Goal: Contribute content: Add original content to the website for others to see

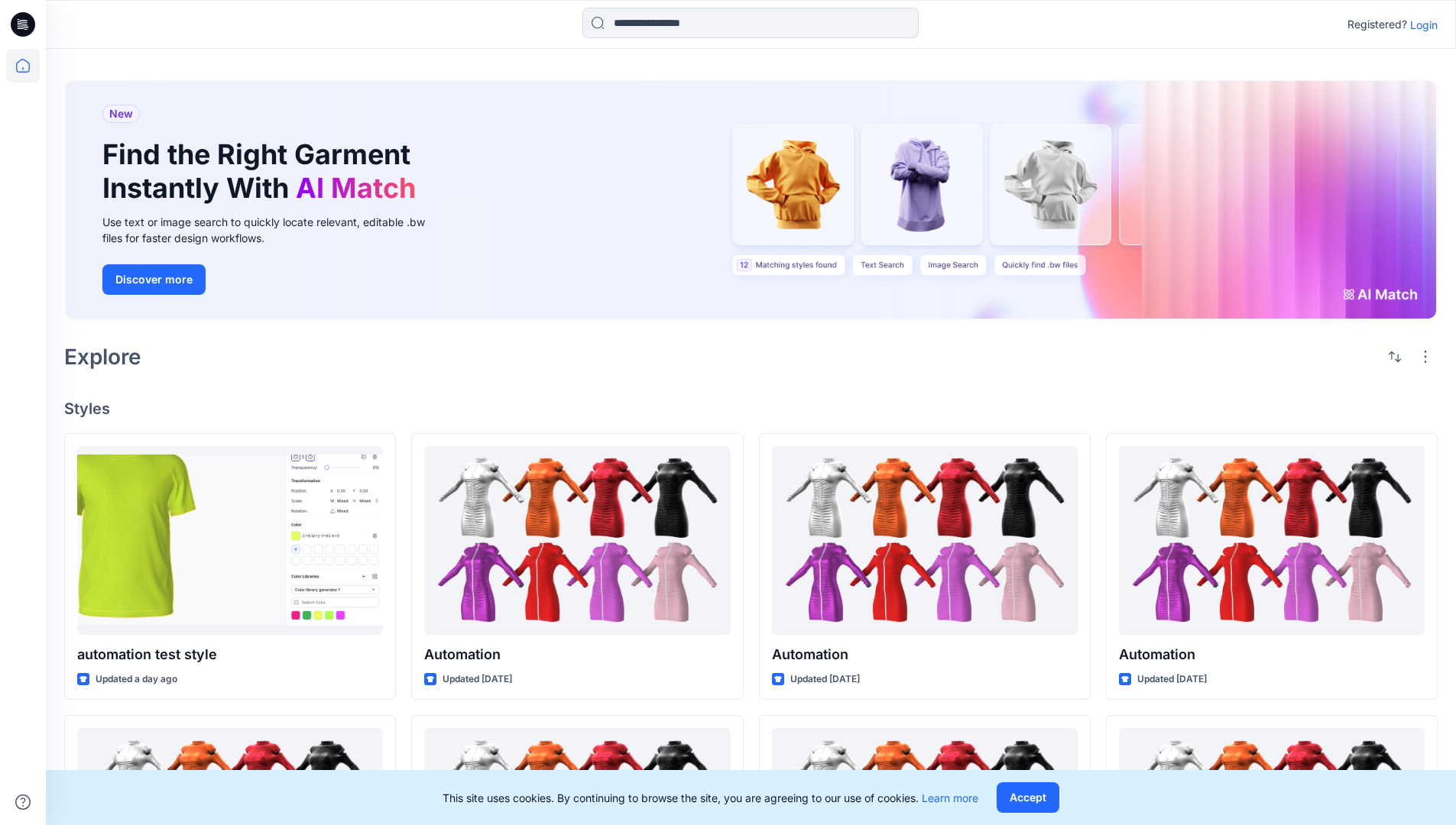
click at [1420, 24] on p "Login" at bounding box center [1423, 25] width 27 height 16
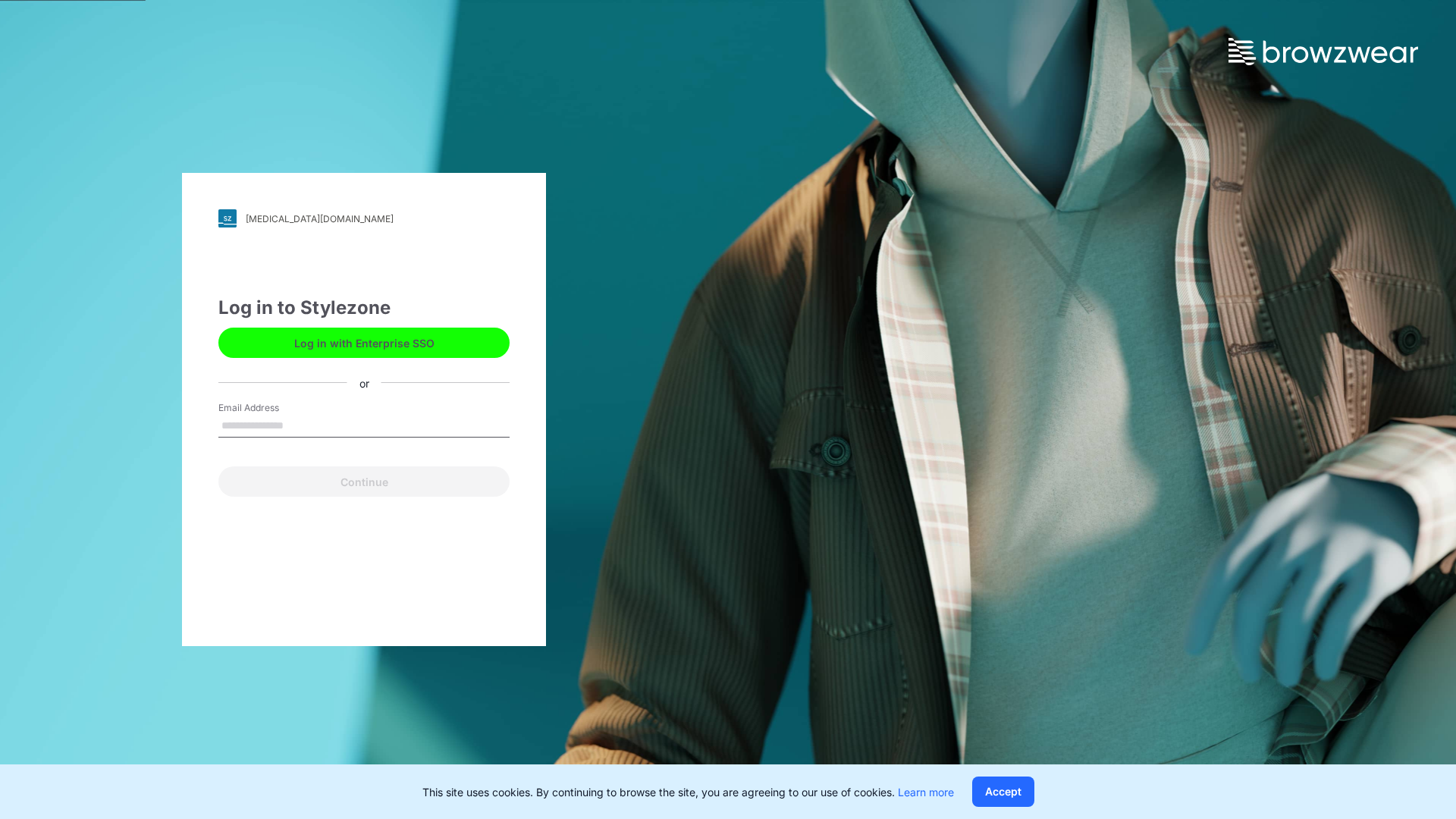
click at [300, 425] on input "Email Address" at bounding box center [364, 426] width 291 height 23
type input "**********"
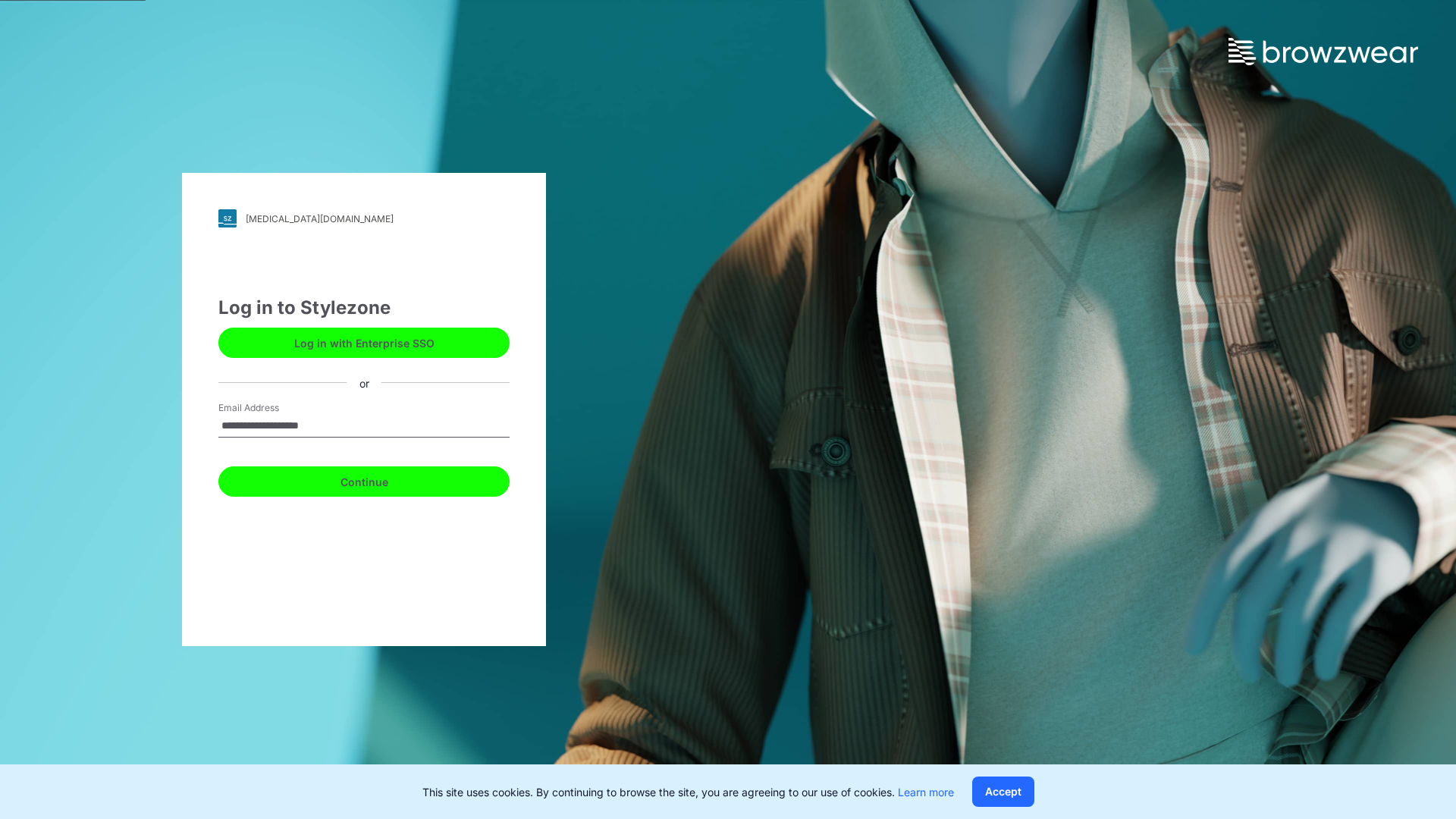
click at [381, 480] on button "Continue" at bounding box center [364, 481] width 291 height 30
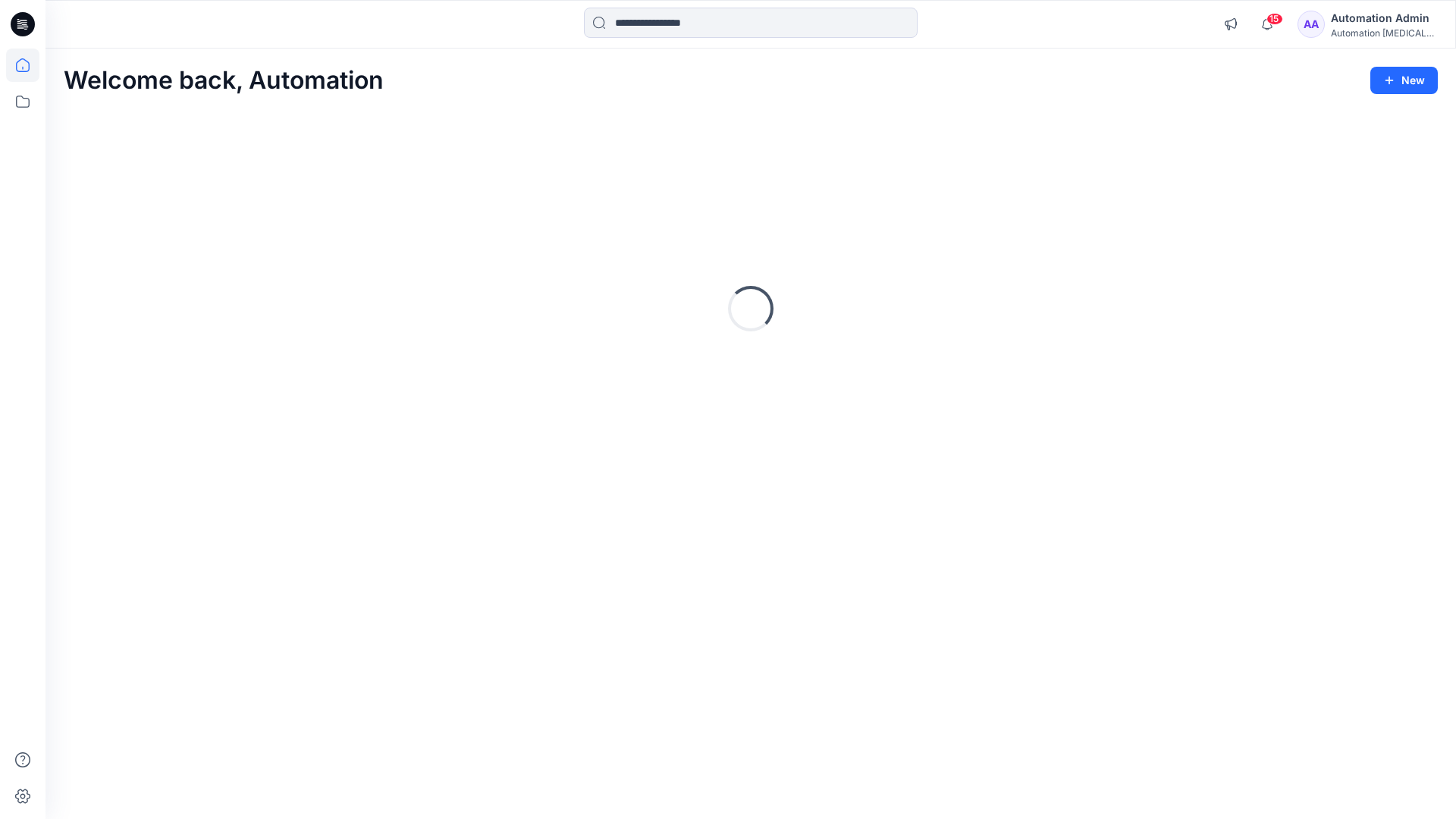
click at [29, 66] on icon at bounding box center [23, 66] width 14 height 14
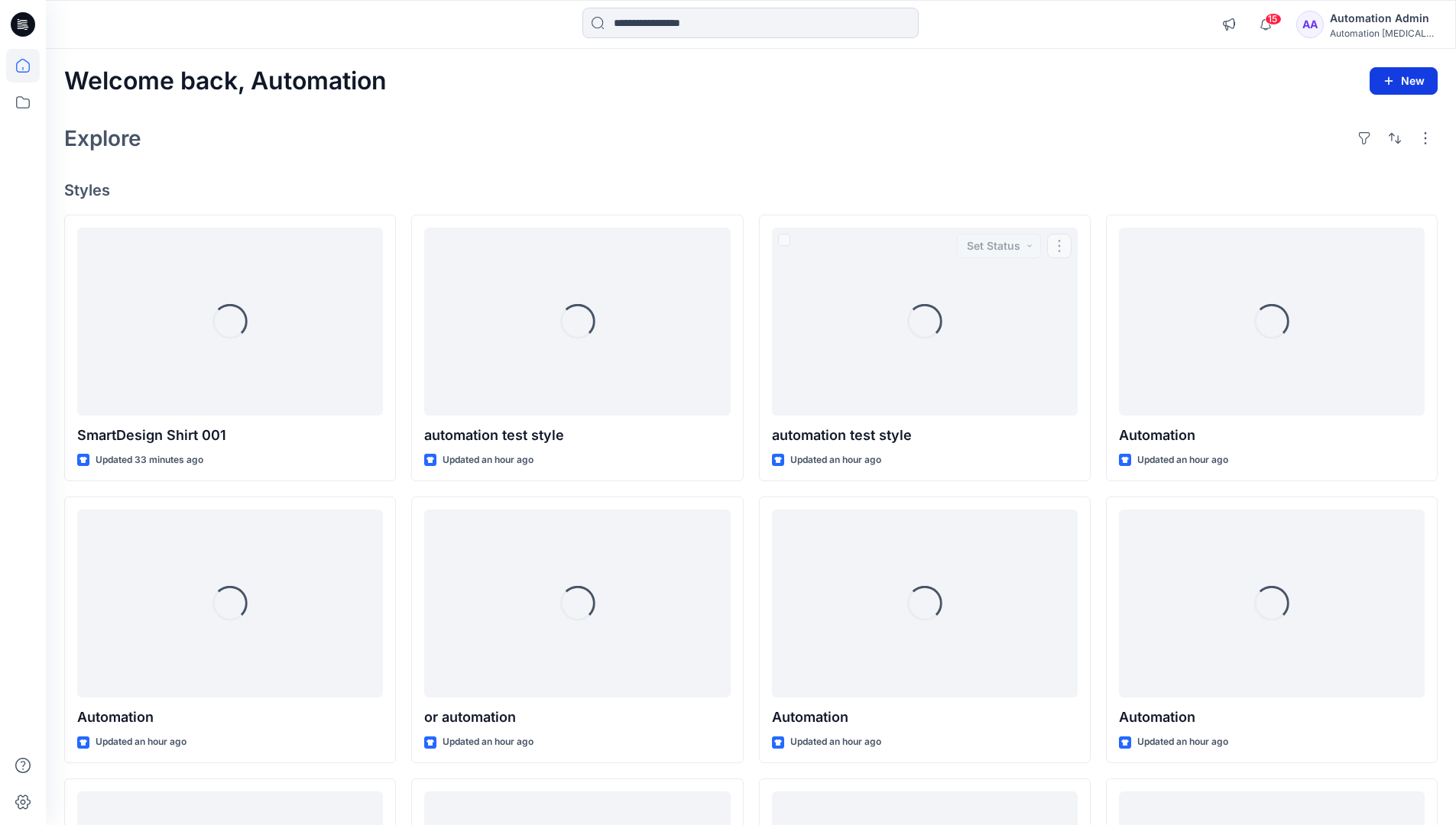
click at [1391, 85] on icon "button" at bounding box center [1388, 81] width 12 height 12
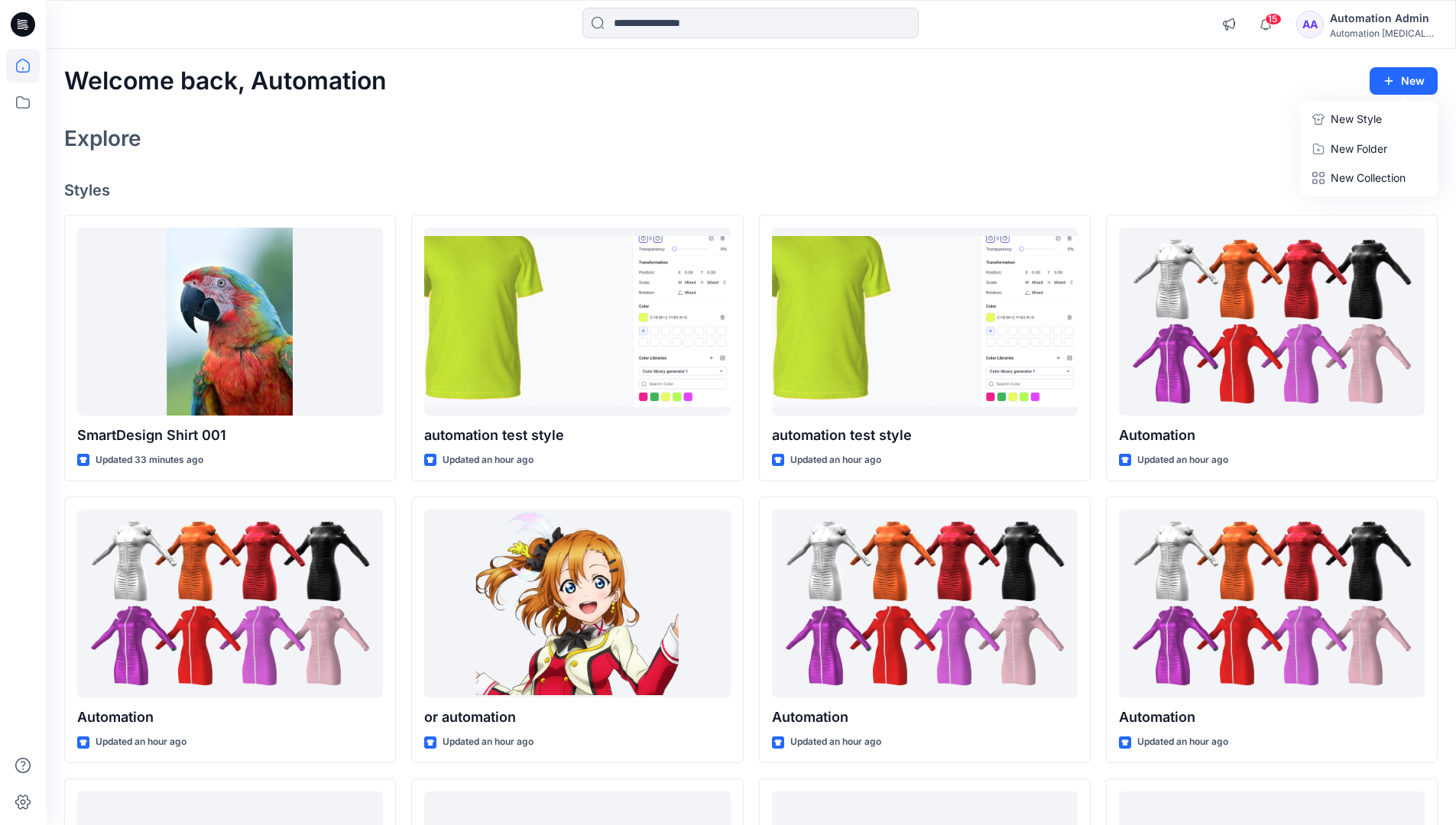
click at [1326, 120] on button "New Style" at bounding box center [1368, 119] width 131 height 30
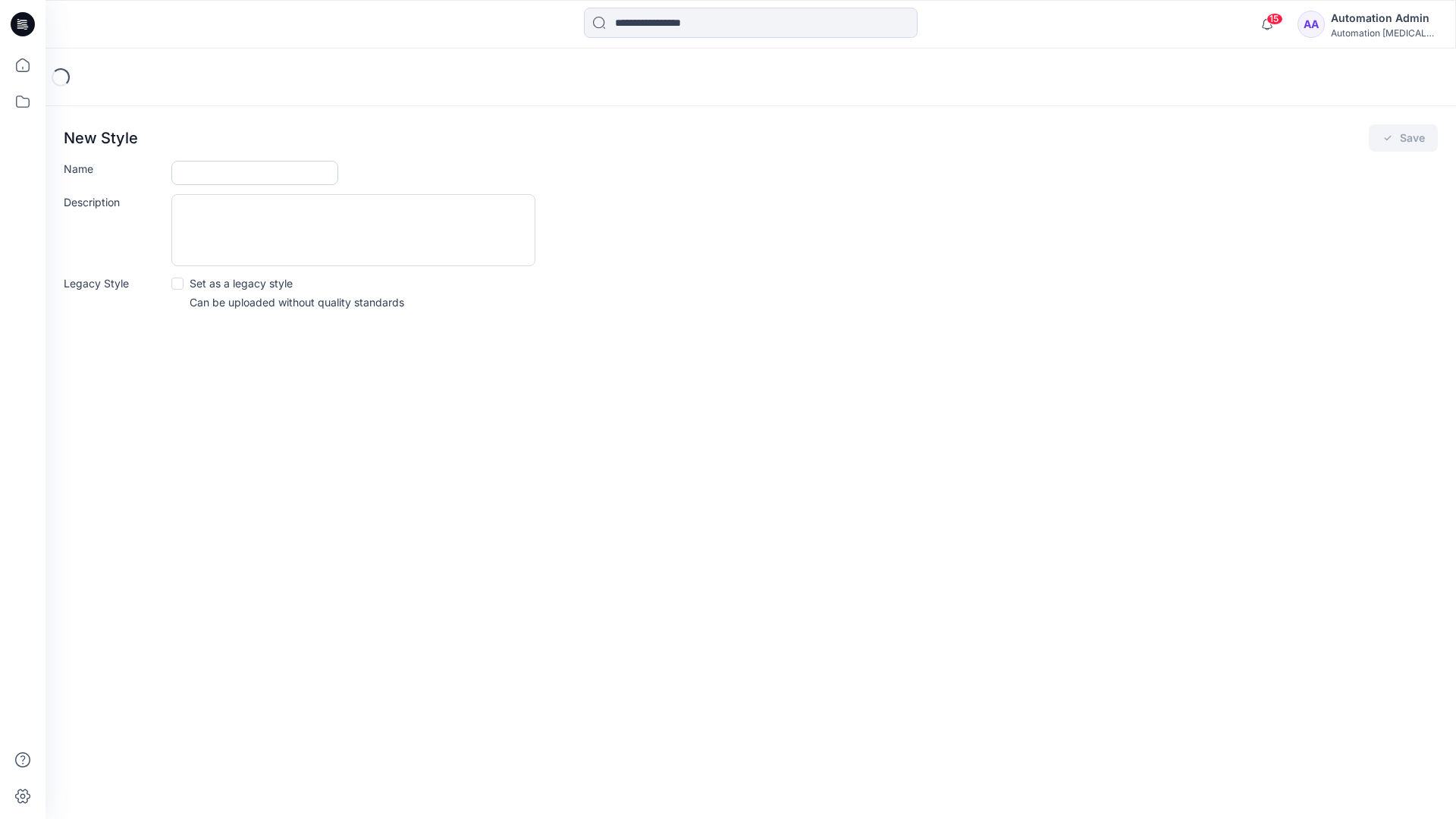
click at [202, 169] on input "Name" at bounding box center [254, 173] width 166 height 24
type input "**********"
click at [1418, 137] on button "Save" at bounding box center [1403, 137] width 69 height 27
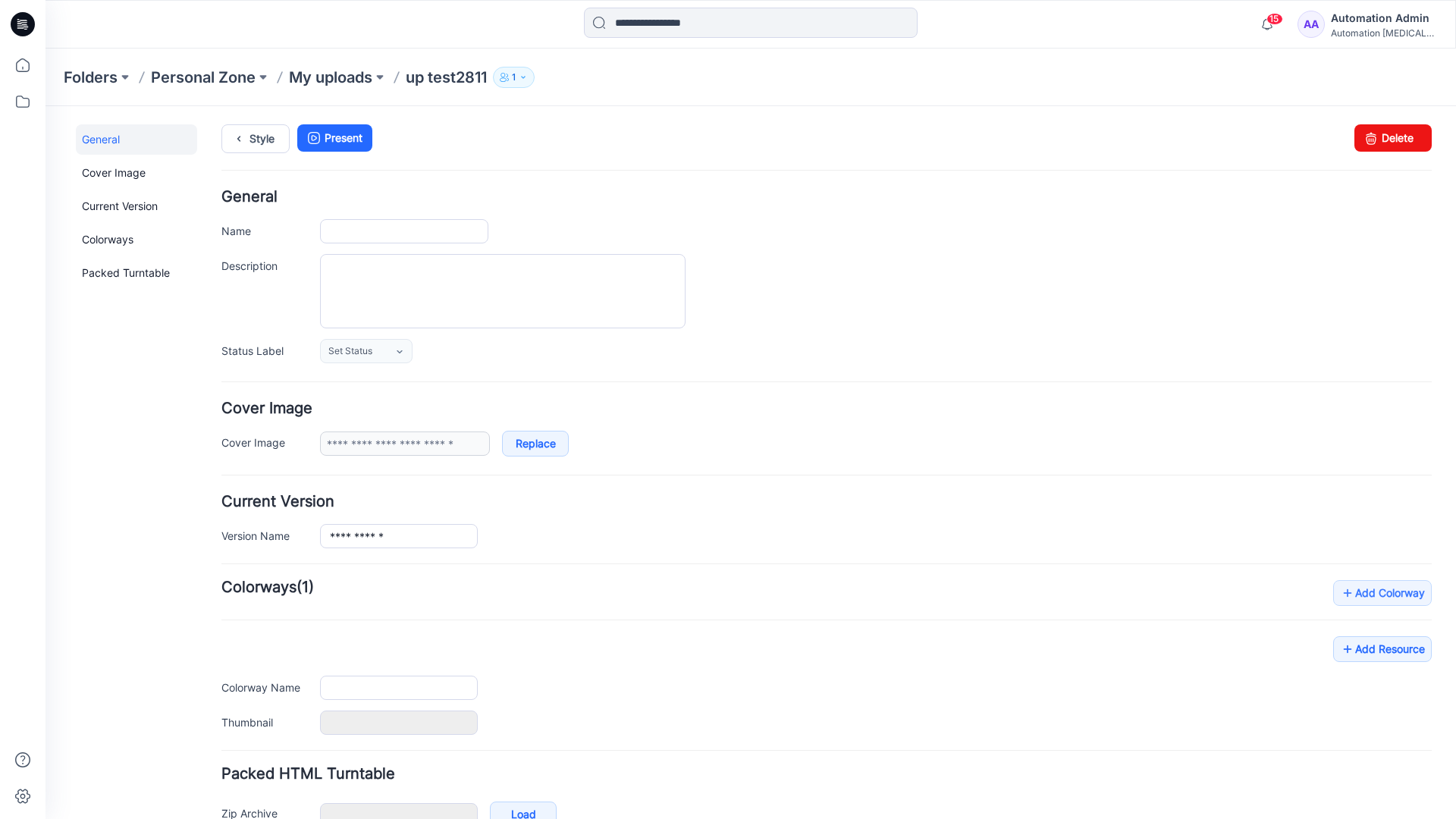
type input "**********"
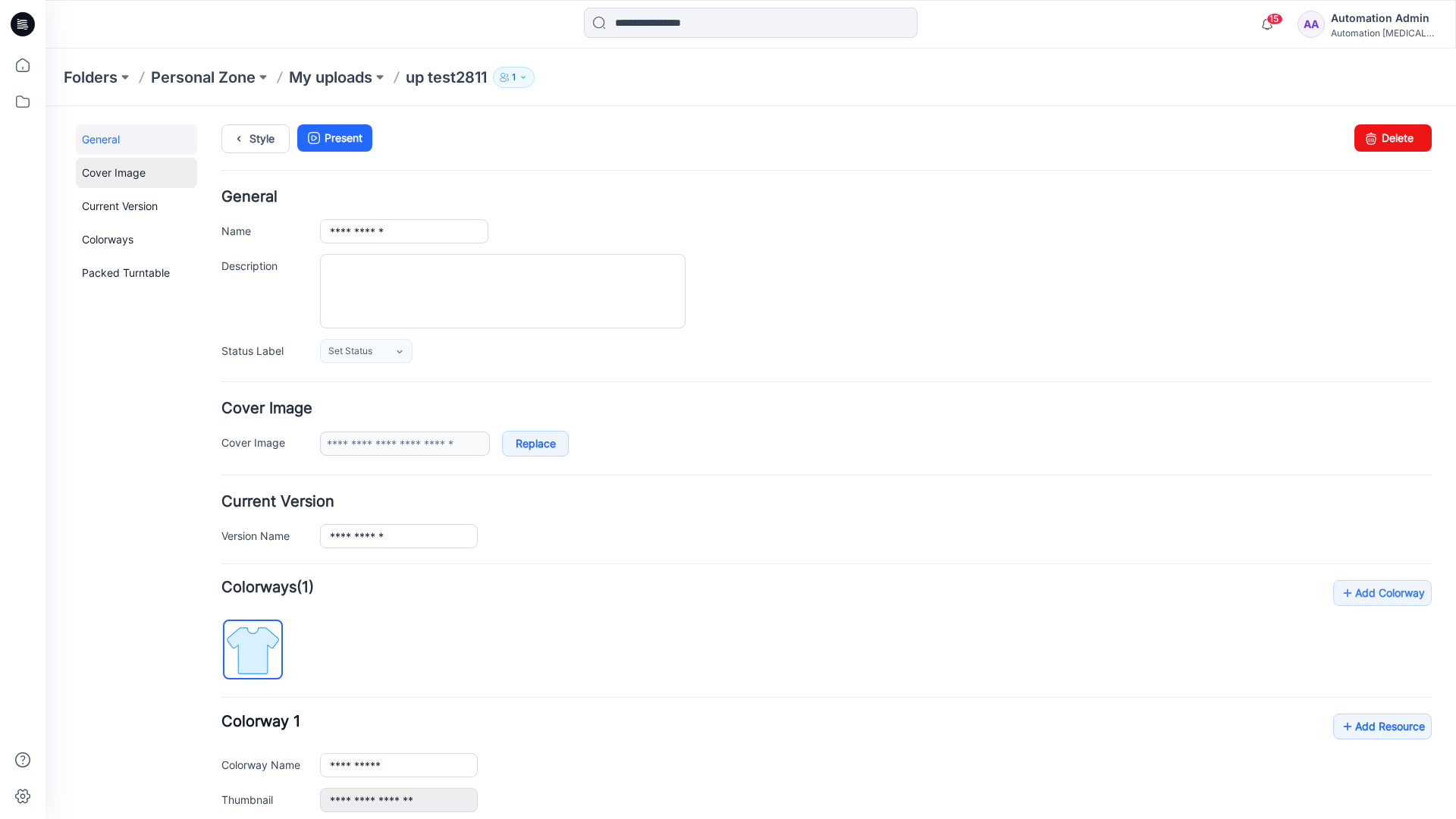
click at [112, 171] on link "Cover Image" at bounding box center [136, 173] width 121 height 30
click at [105, 203] on link "Current Version" at bounding box center [136, 206] width 121 height 30
click at [111, 238] on link "Colorways" at bounding box center [136, 239] width 121 height 30
click at [115, 274] on link "Packed Turntable" at bounding box center [136, 272] width 121 height 30
click at [1370, 143] on link "Delete" at bounding box center [1393, 137] width 77 height 27
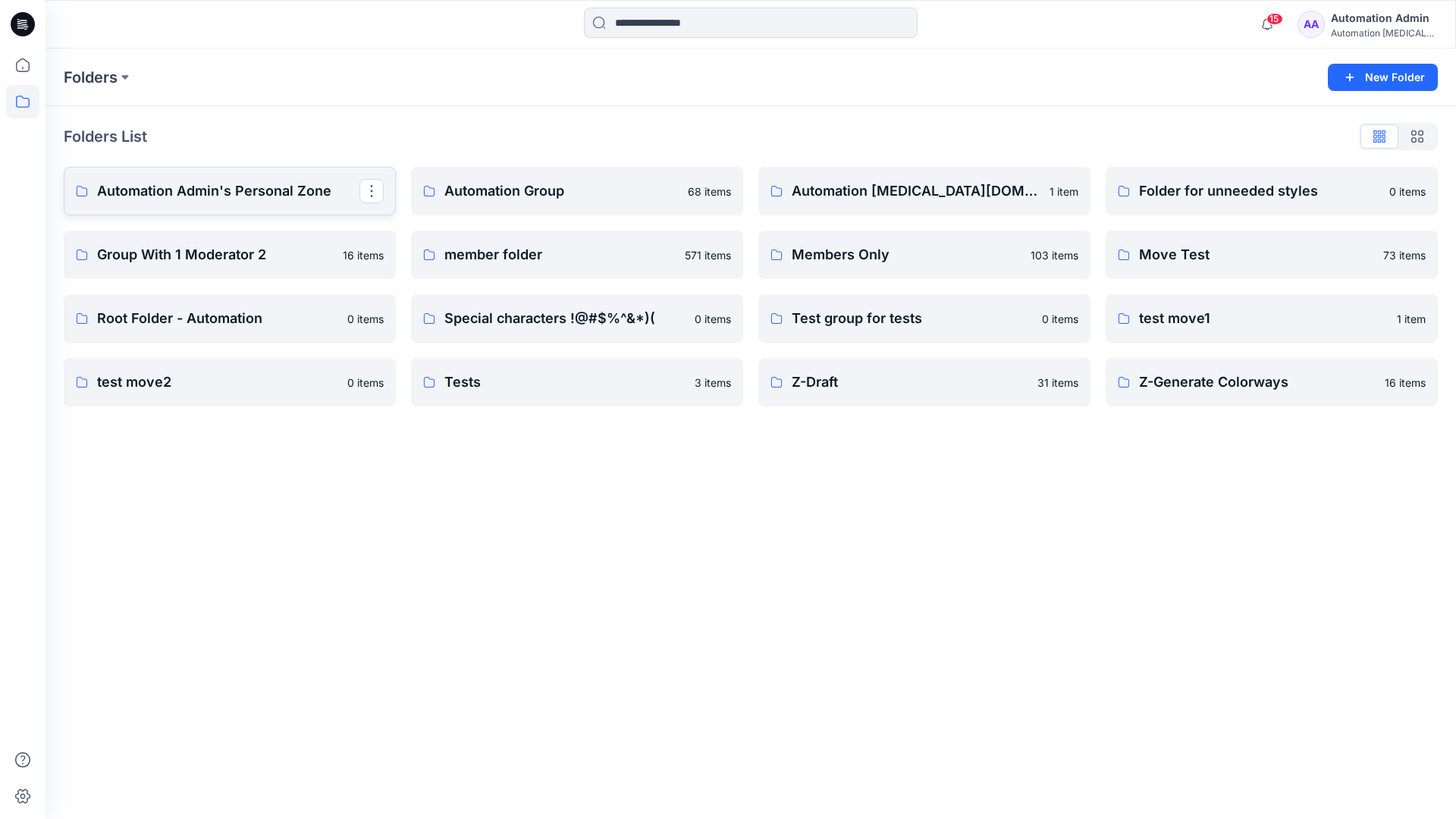
click at [242, 196] on p "Automation Admin's Personal Zone" at bounding box center [228, 191] width 262 height 22
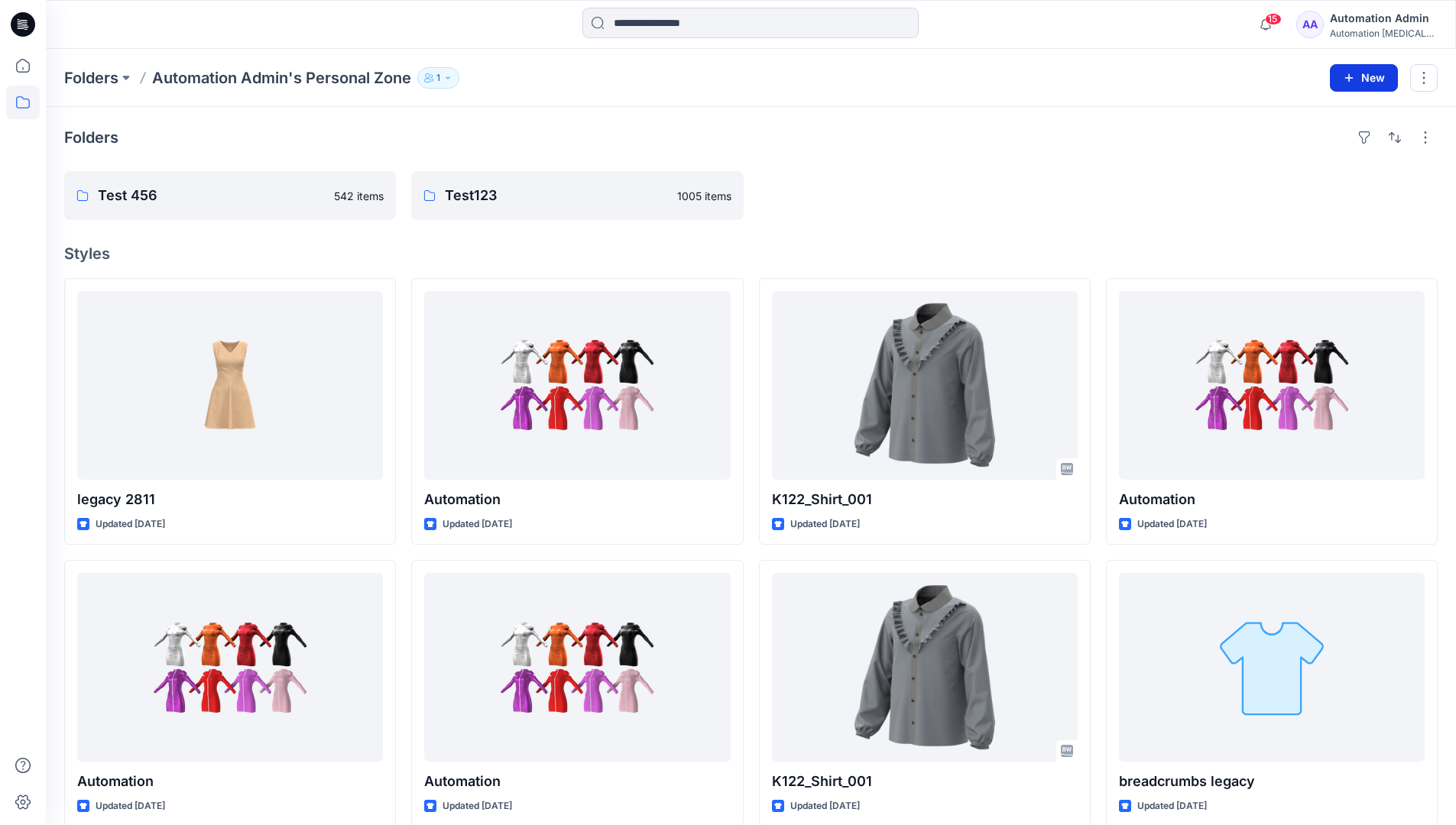
click at [1347, 75] on icon "button" at bounding box center [1349, 78] width 12 height 12
click at [1332, 114] on p "New Style" at bounding box center [1316, 117] width 51 height 19
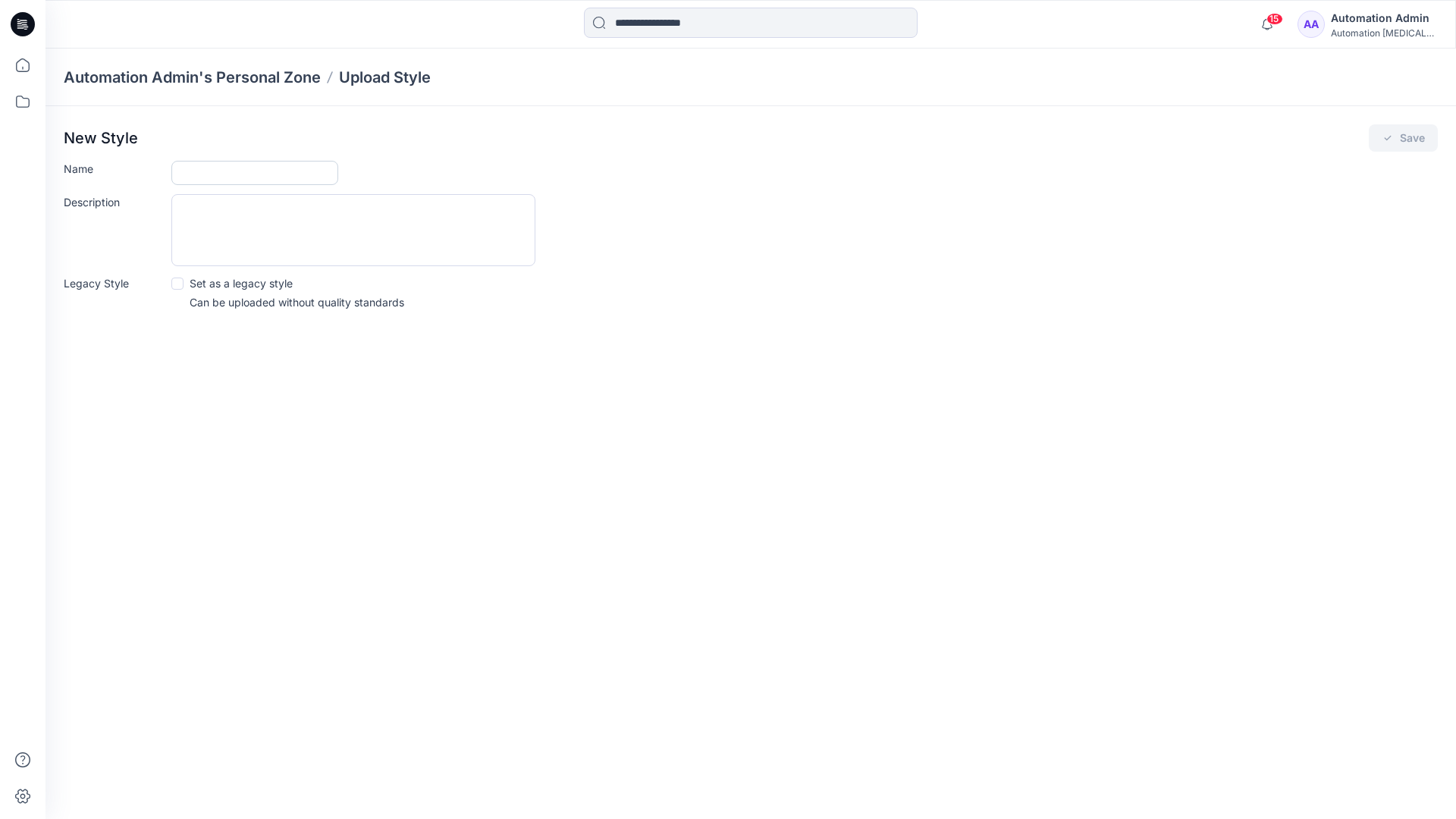
click at [201, 169] on input "Name" at bounding box center [254, 173] width 166 height 24
type input "**********"
click at [179, 282] on span at bounding box center [177, 284] width 12 height 12
click at [1408, 141] on button "Save" at bounding box center [1403, 137] width 69 height 27
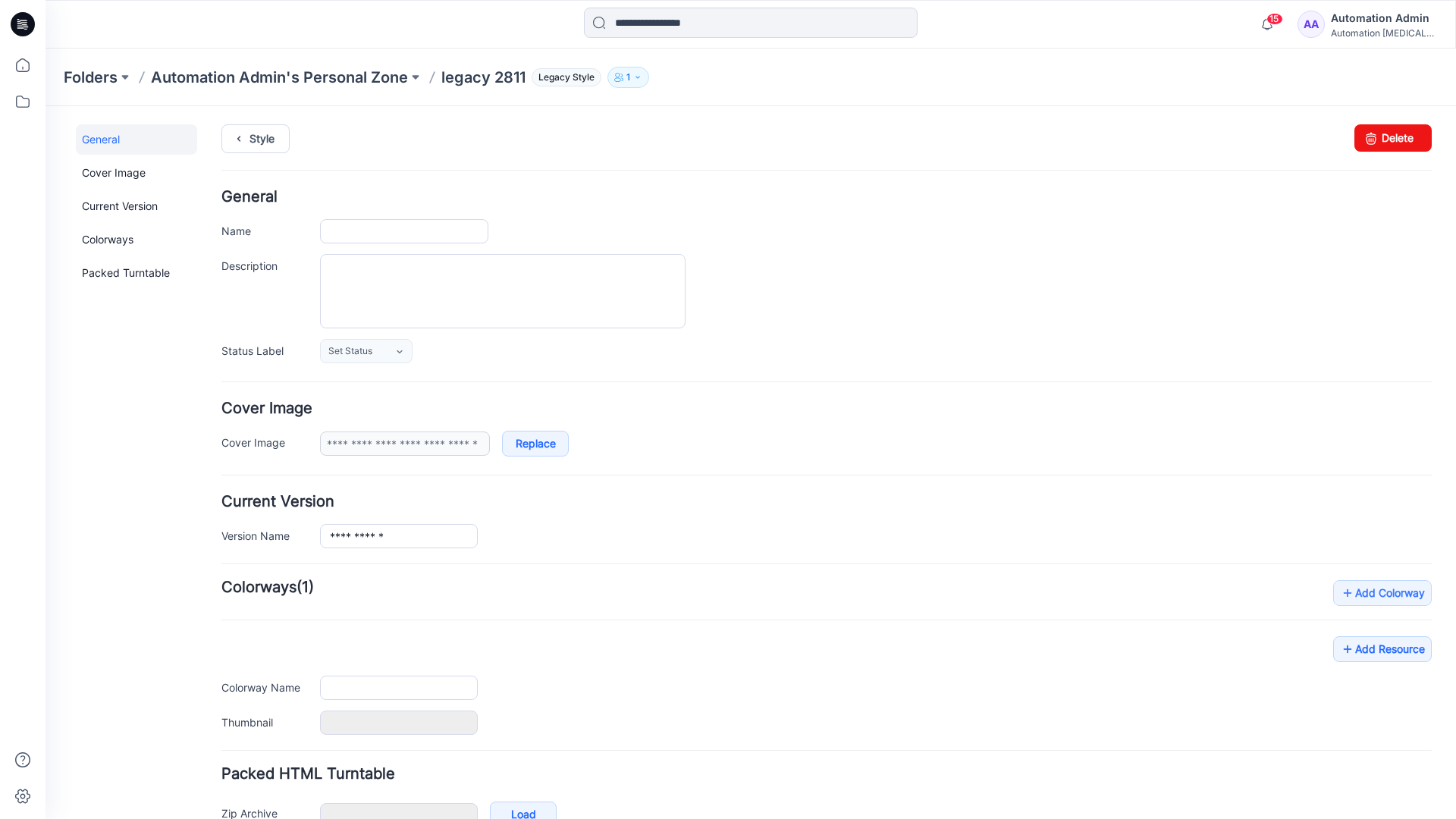
type input "**********"
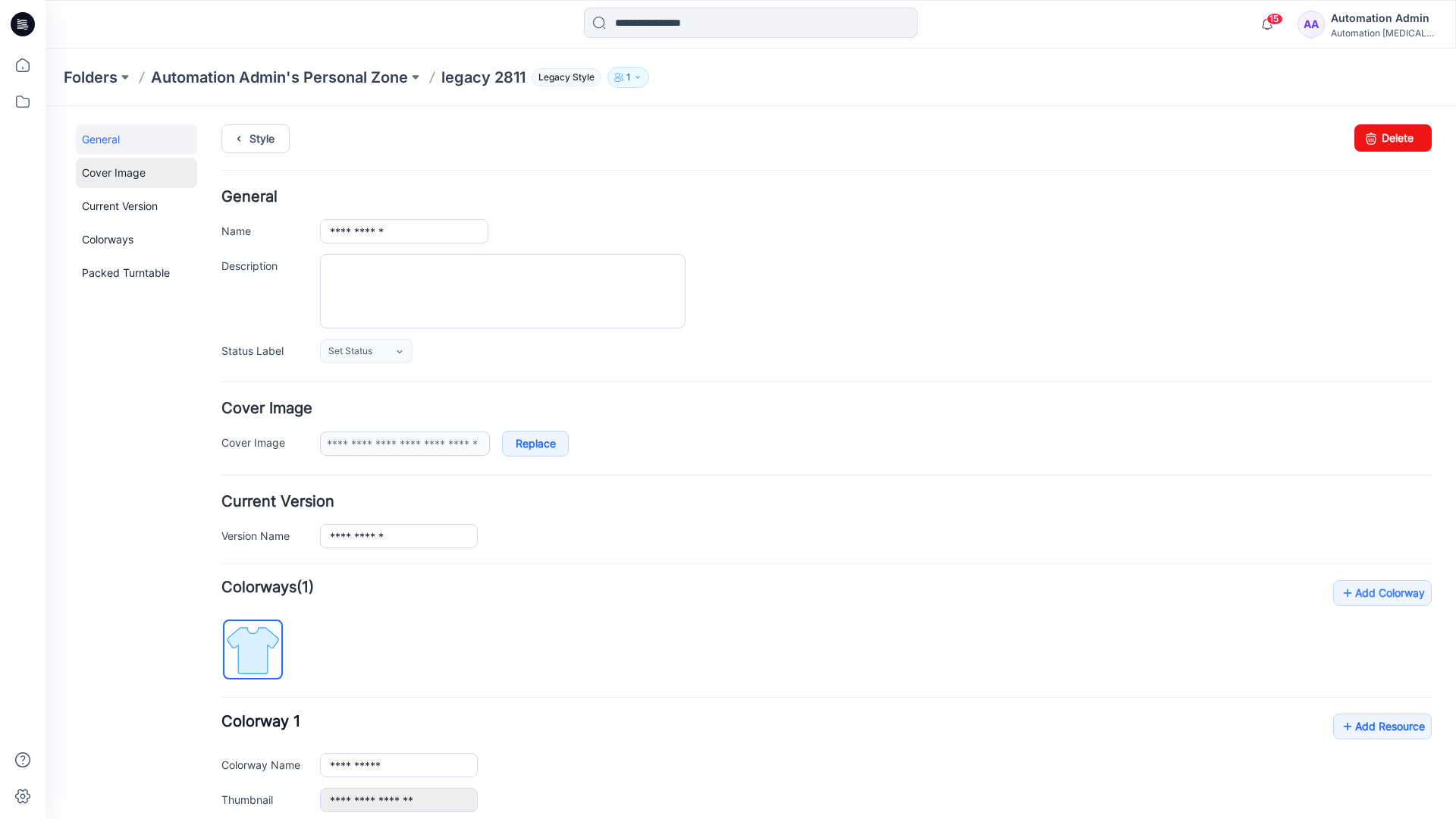
click at [116, 173] on link "Cover Image" at bounding box center [136, 173] width 121 height 30
click at [116, 211] on link "Current Version" at bounding box center [136, 206] width 121 height 30
click at [112, 238] on link "Colorways" at bounding box center [136, 239] width 121 height 30
click at [120, 273] on link "Packed Turntable" at bounding box center [136, 272] width 121 height 30
click at [1375, 136] on link "Delete" at bounding box center [1393, 137] width 77 height 27
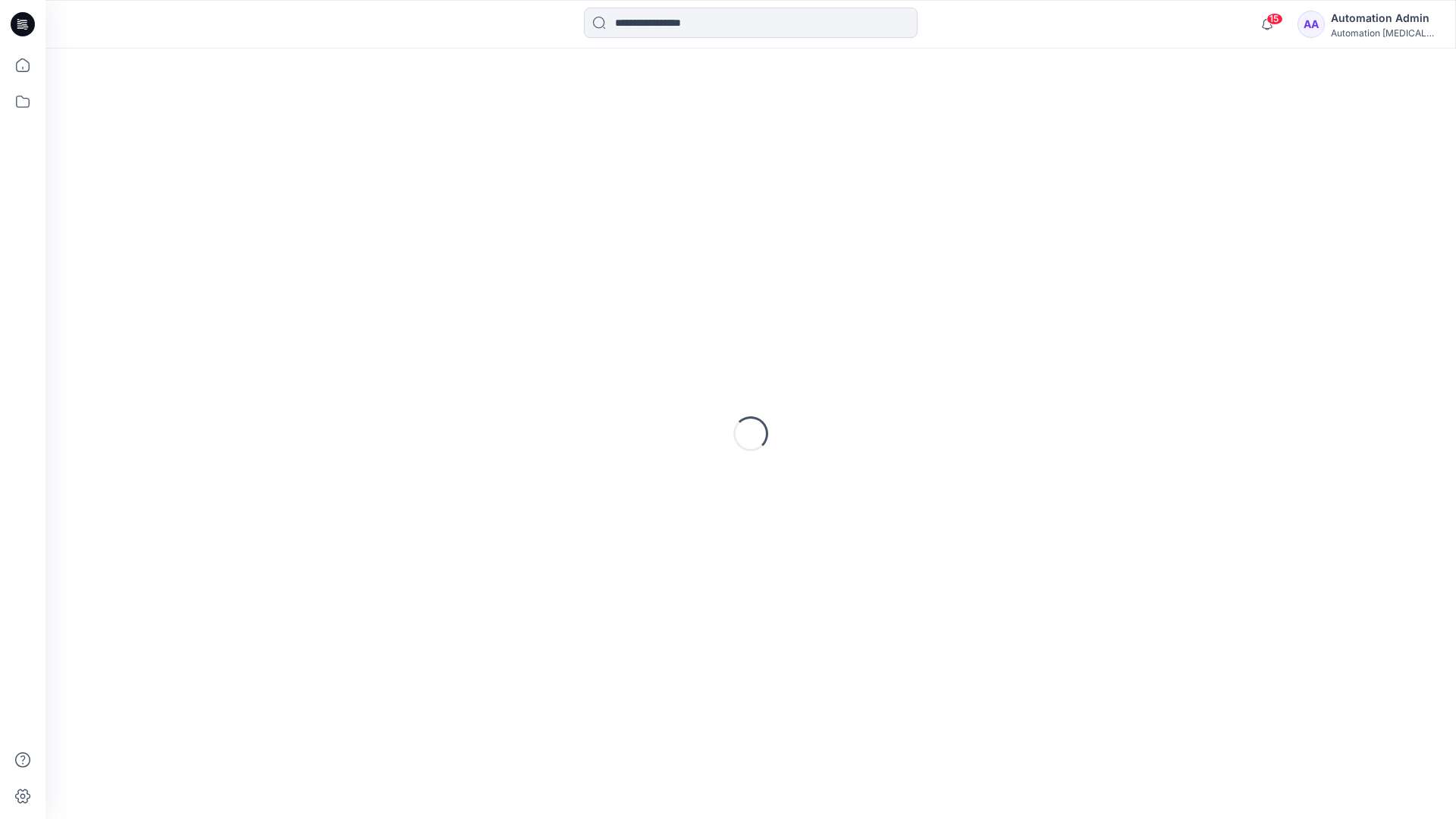
click at [1377, 32] on div "Automation [MEDICAL_DATA]..." at bounding box center [1384, 32] width 106 height 12
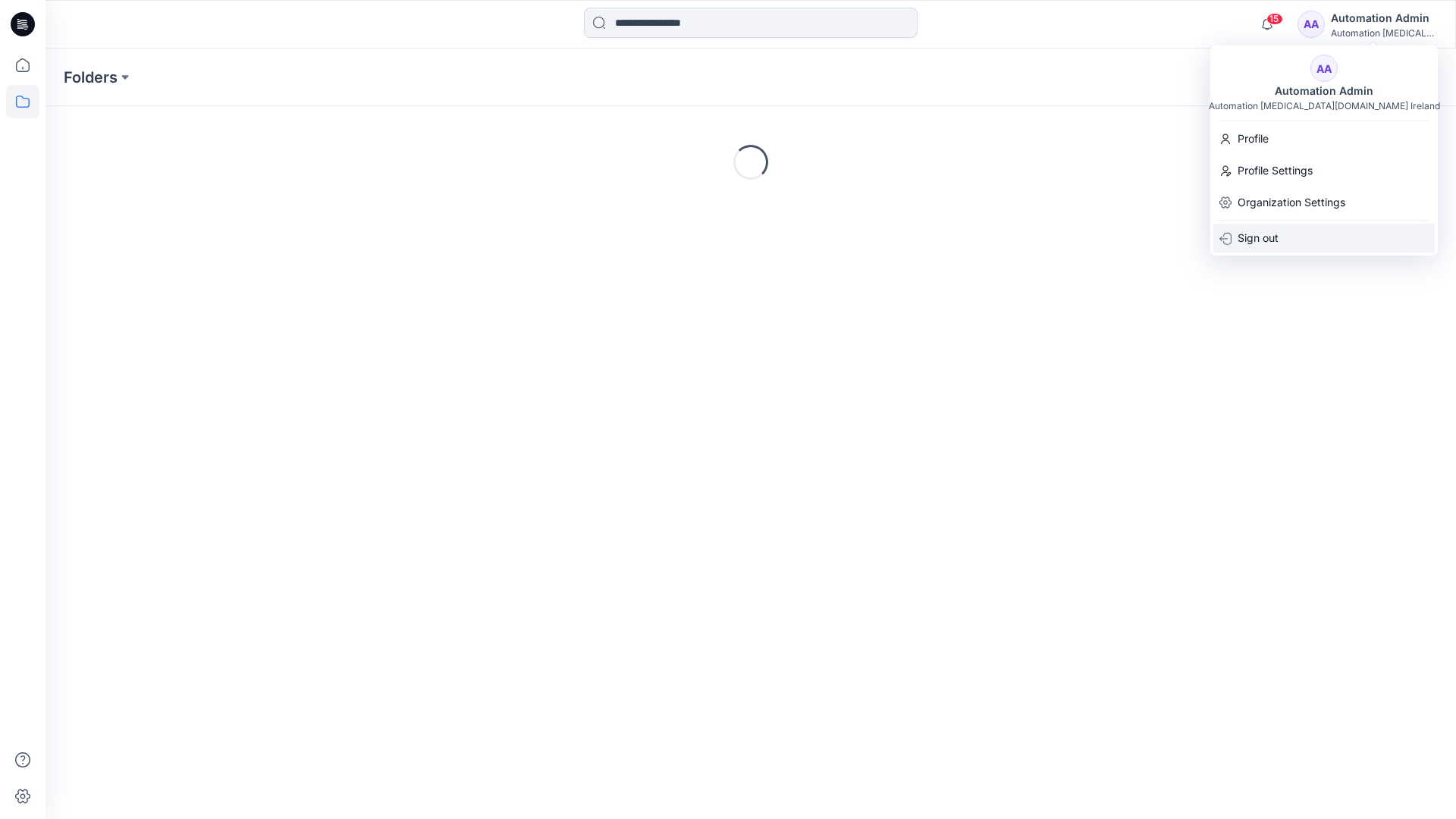
click at [1266, 236] on p "Sign out" at bounding box center [1257, 238] width 41 height 29
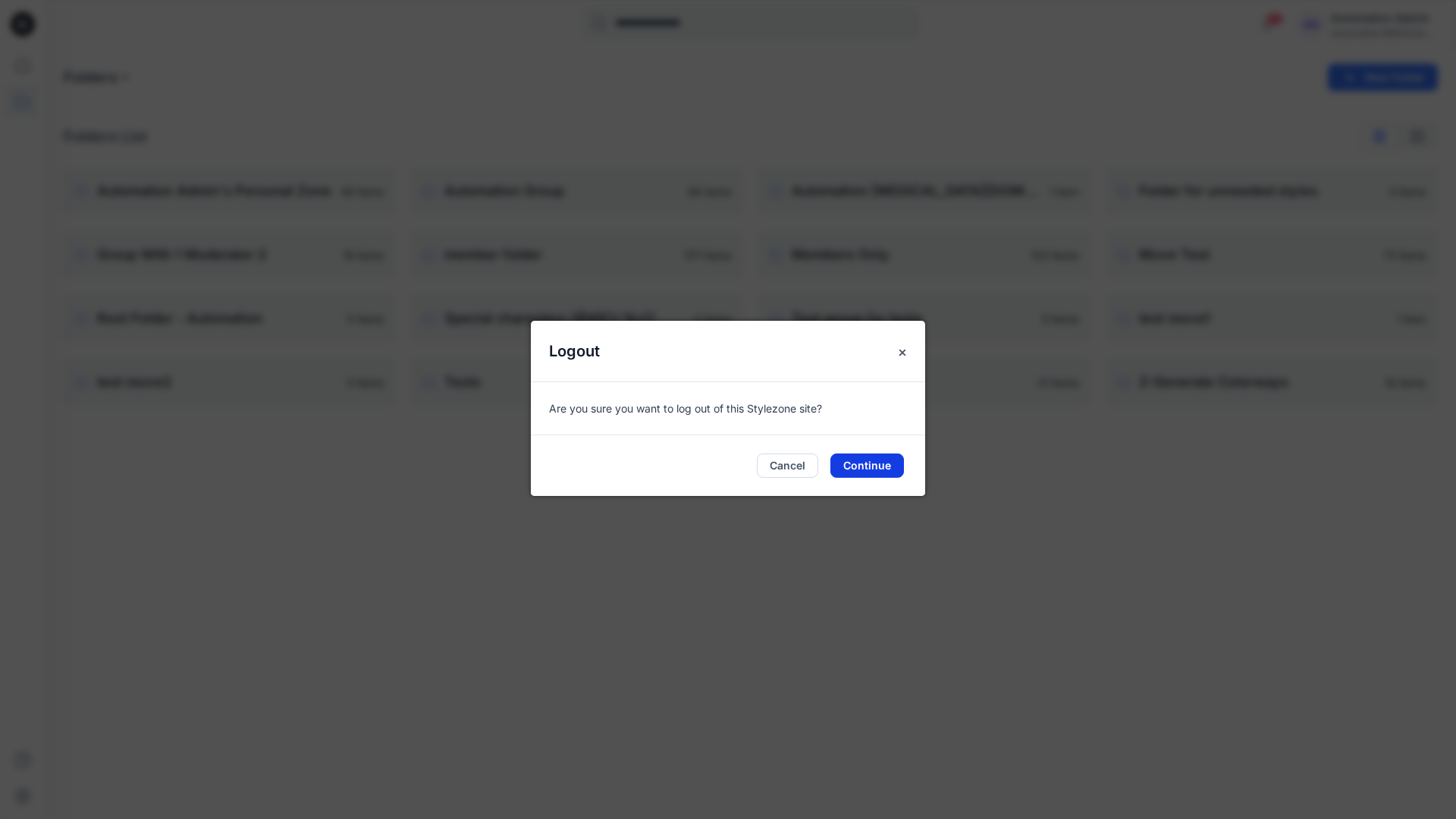
click at [883, 460] on button "Continue" at bounding box center [866, 465] width 73 height 24
